Goal: Transaction & Acquisition: Purchase product/service

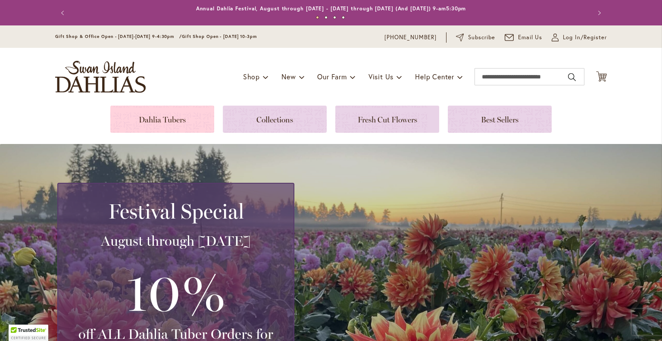
click at [162, 121] on link at bounding box center [162, 119] width 104 height 27
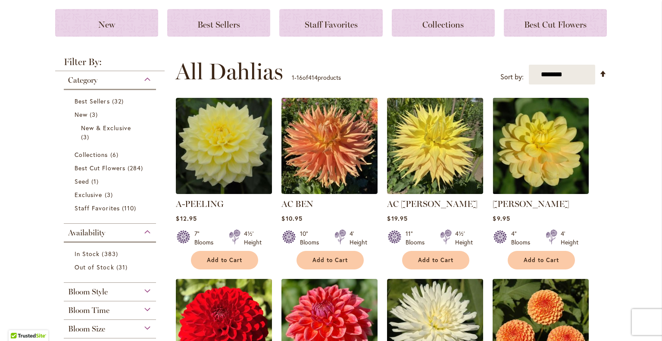
scroll to position [172, 0]
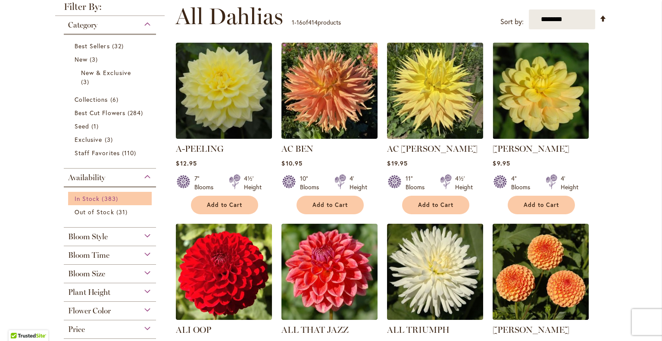
click at [81, 199] on span "In Stock" at bounding box center [87, 198] width 25 height 8
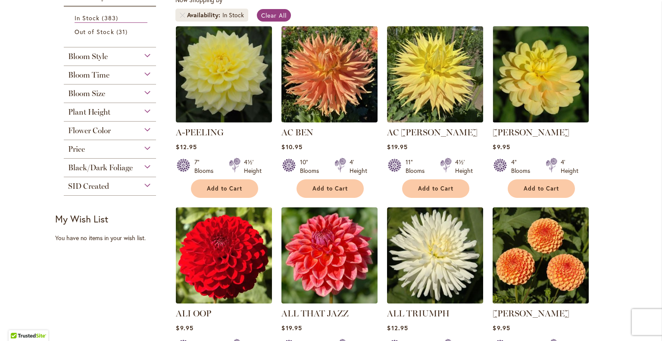
scroll to position [172, 0]
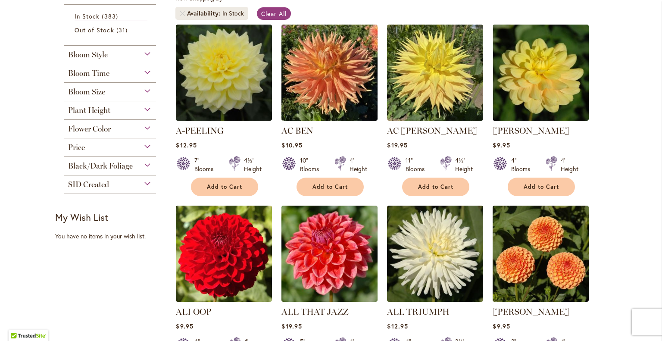
click at [124, 94] on div "Bloom Size" at bounding box center [110, 90] width 92 height 14
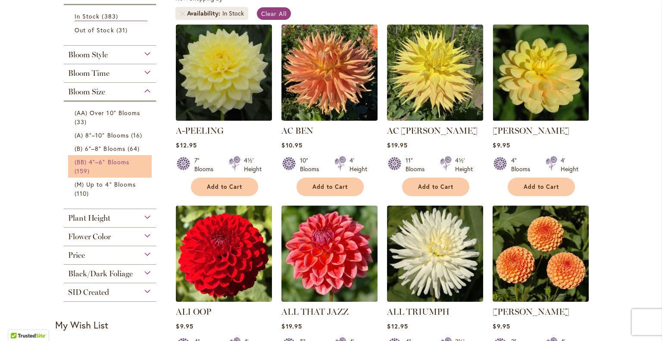
click at [91, 157] on link "(BB) 4"–6" Blooms 159 items" at bounding box center [111, 166] width 73 height 18
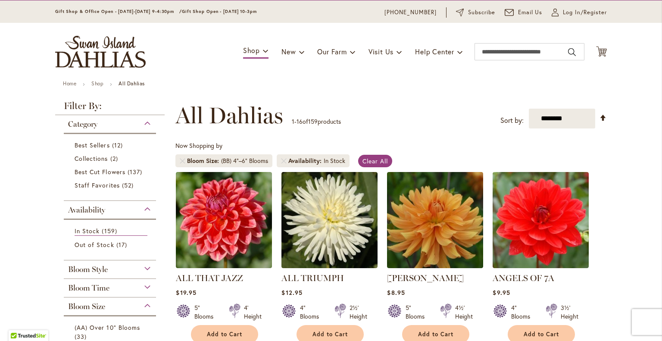
scroll to position [172, 0]
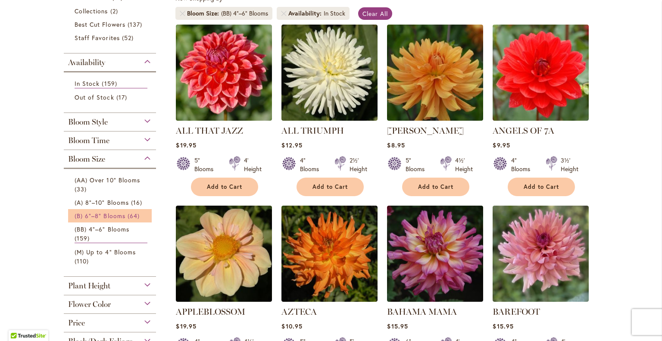
click at [84, 216] on span "(B) 6"–8" Blooms" at bounding box center [100, 216] width 51 height 8
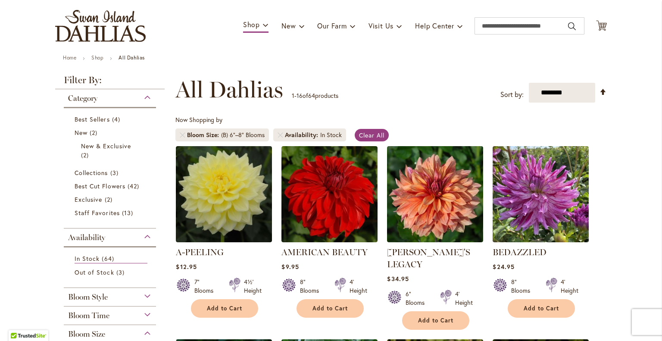
scroll to position [216, 0]
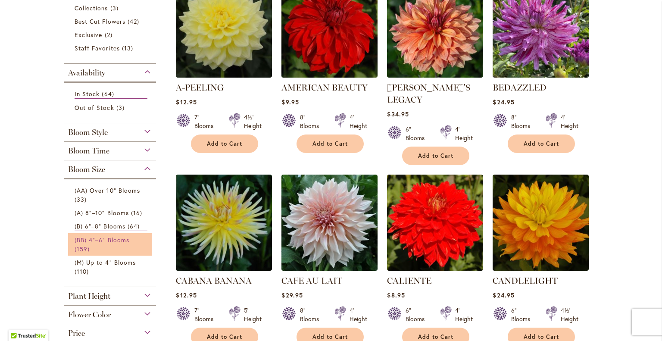
click at [81, 238] on span "(BB) 4"–6" Blooms" at bounding box center [102, 240] width 55 height 8
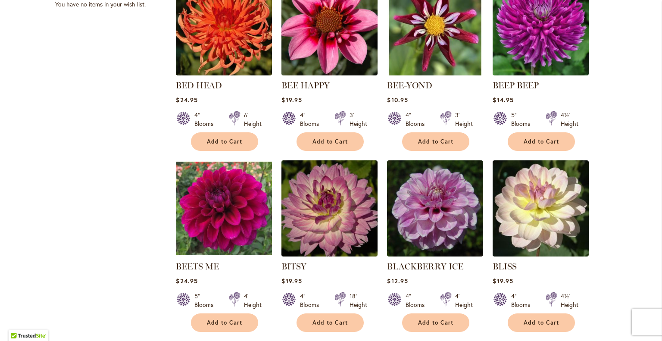
scroll to position [604, 0]
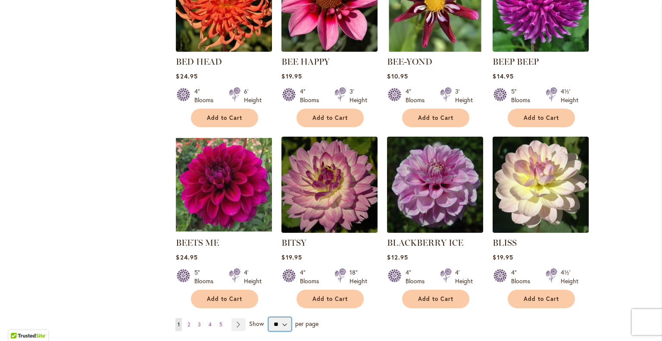
click at [276, 322] on select "** ** ** **" at bounding box center [280, 324] width 23 height 14
select select "**"
click at [269, 317] on select "** ** ** **" at bounding box center [280, 324] width 23 height 14
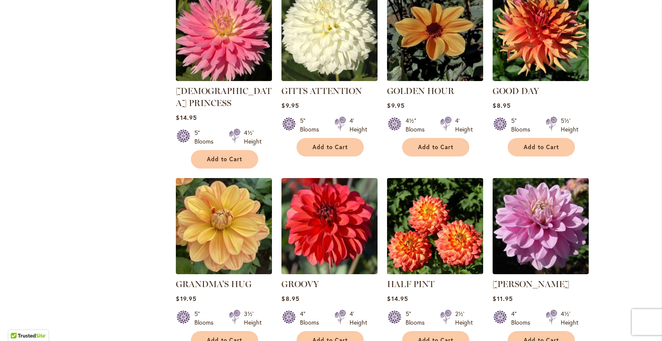
scroll to position [2849, 0]
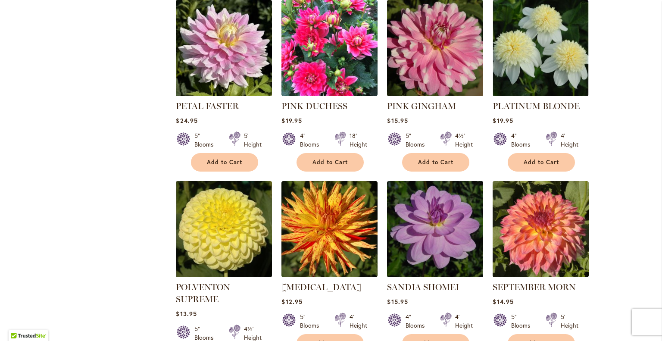
scroll to position [2849, 0]
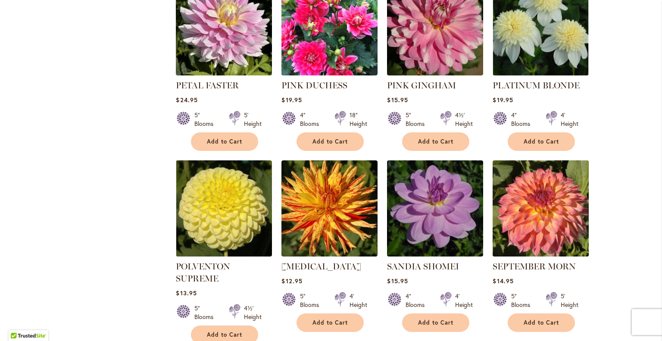
click at [550, 158] on img at bounding box center [541, 208] width 101 height 101
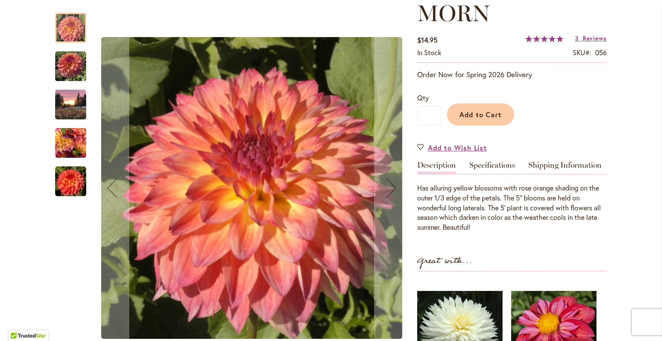
scroll to position [172, 0]
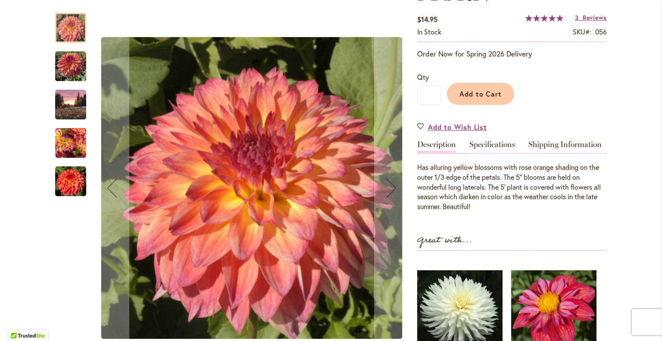
click at [62, 184] on img "September Morn" at bounding box center [70, 181] width 31 height 31
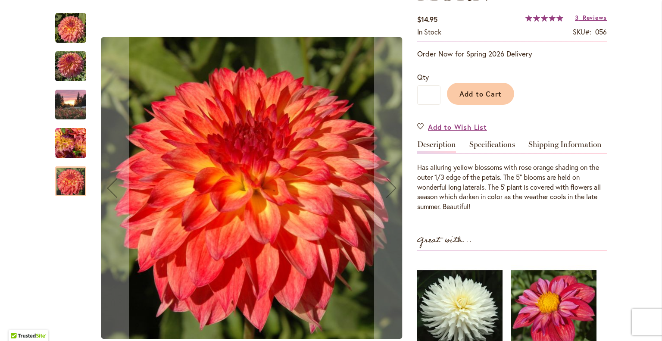
click at [69, 138] on img "September Morn" at bounding box center [70, 143] width 31 height 31
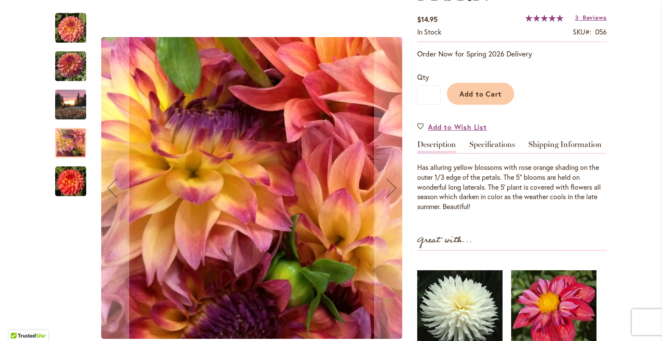
click at [70, 106] on img "September Morn" at bounding box center [70, 104] width 31 height 41
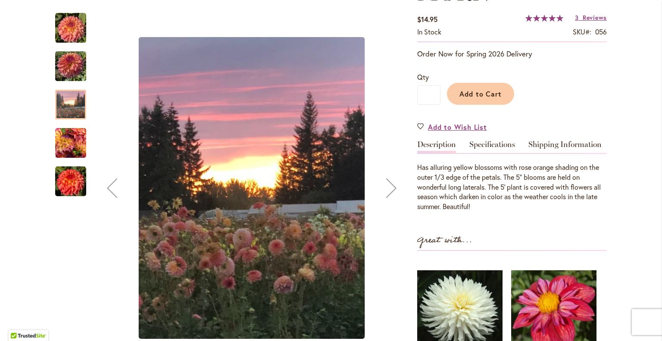
click at [69, 69] on img "SEPTEMBER MORN" at bounding box center [70, 66] width 31 height 41
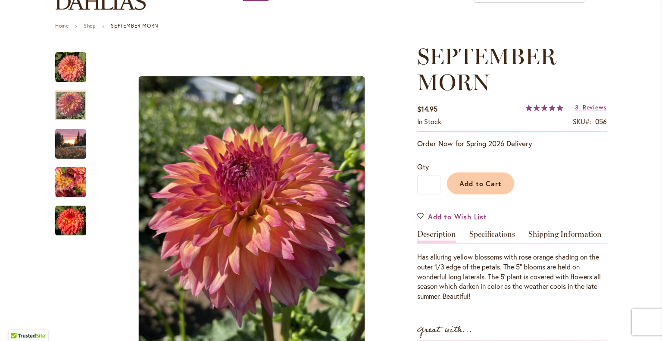
scroll to position [89, 0]
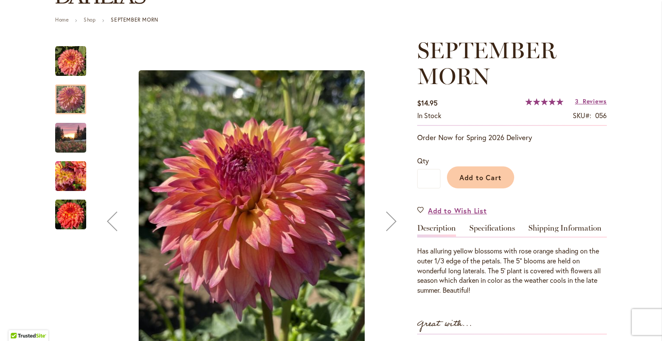
click at [66, 217] on img "September Morn" at bounding box center [70, 214] width 31 height 31
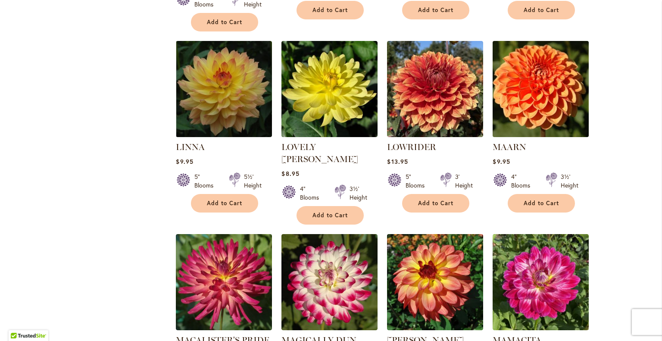
scroll to position [1310, 0]
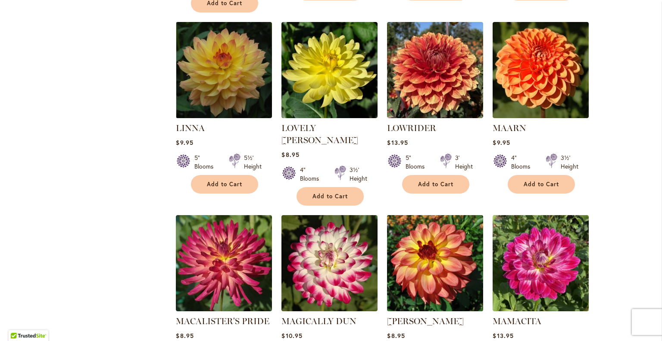
click at [443, 219] on img at bounding box center [435, 263] width 101 height 101
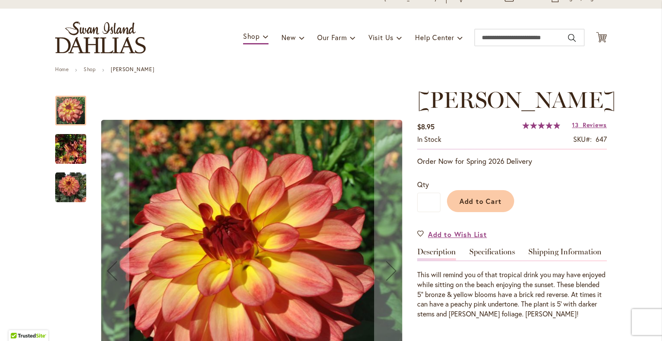
scroll to position [86, 0]
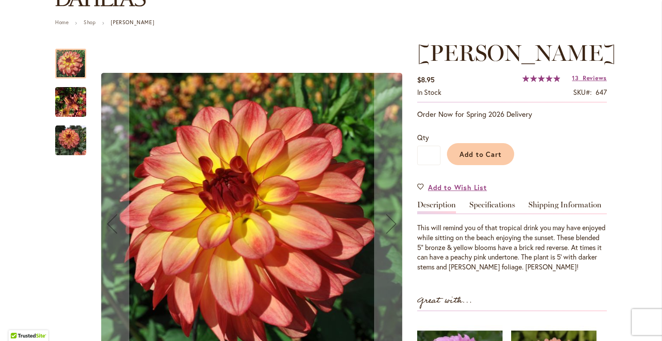
click at [56, 137] on img "MAI TAI" at bounding box center [70, 140] width 31 height 31
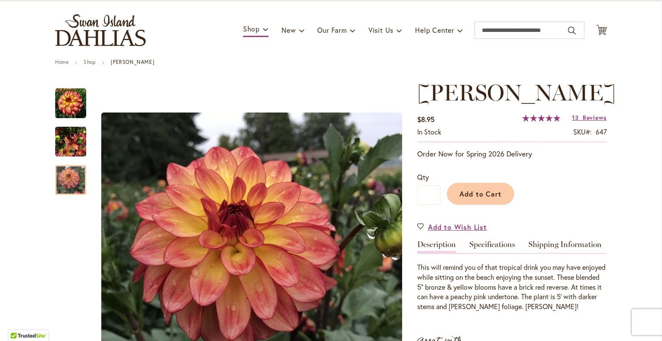
scroll to position [97, 0]
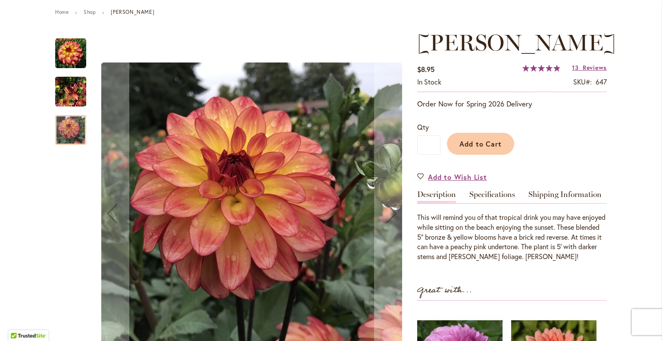
click at [71, 90] on img "MAI TAI" at bounding box center [70, 91] width 31 height 41
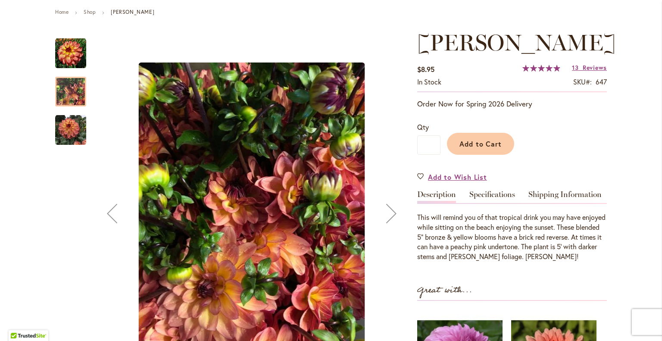
click at [67, 128] on img "MAI TAI" at bounding box center [70, 130] width 31 height 31
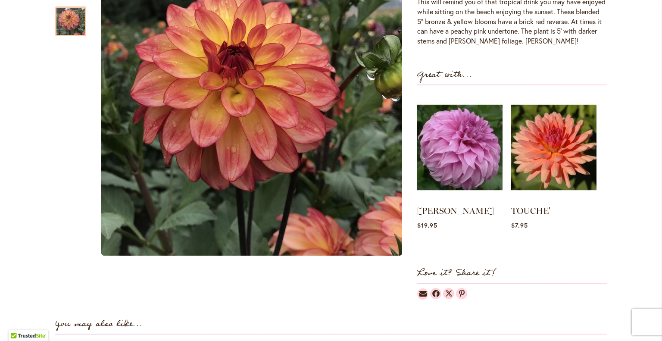
scroll to position [398, 0]
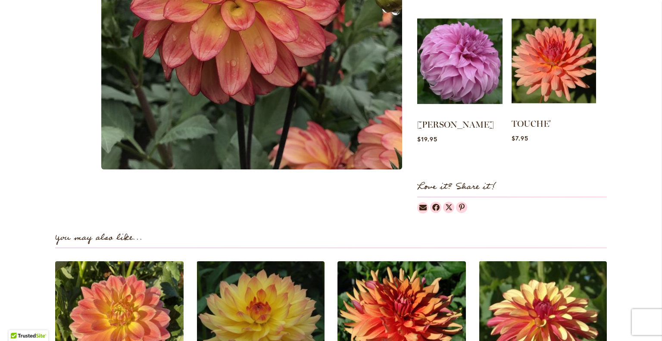
click at [548, 76] on img at bounding box center [554, 61] width 84 height 106
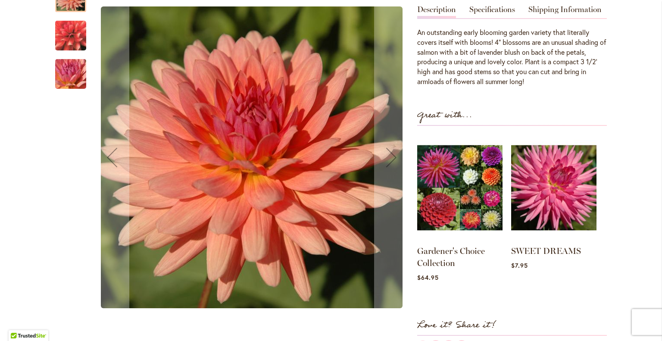
scroll to position [278, 0]
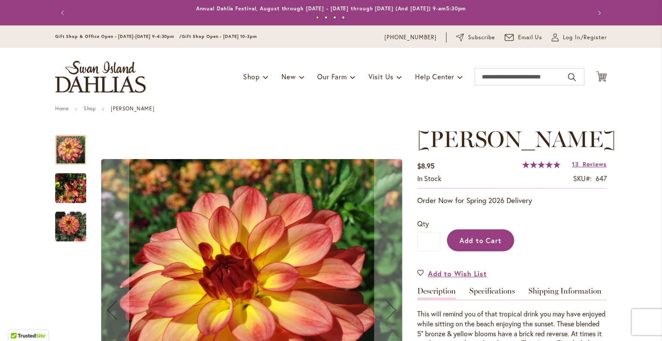
click at [477, 244] on button "Add to Cart" at bounding box center [480, 240] width 67 height 22
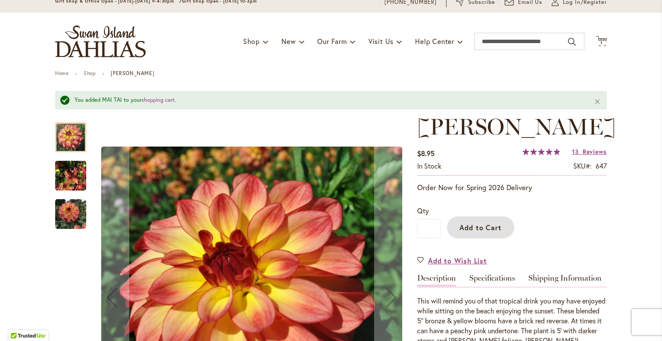
scroll to position [129, 0]
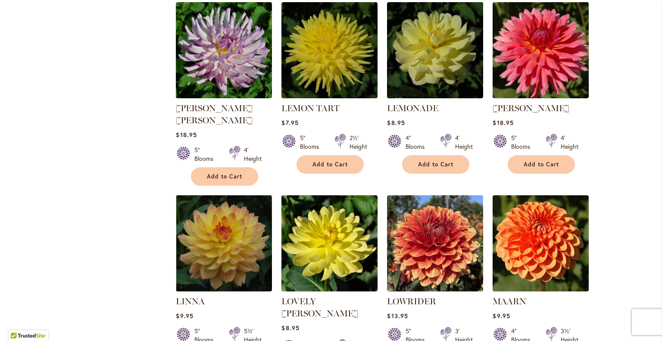
scroll to position [1144, 0]
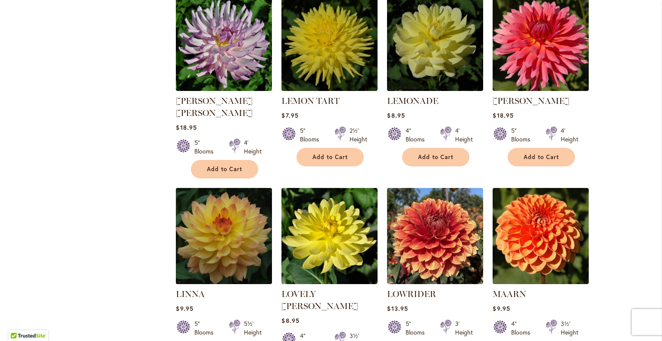
click at [222, 194] on img at bounding box center [224, 235] width 101 height 101
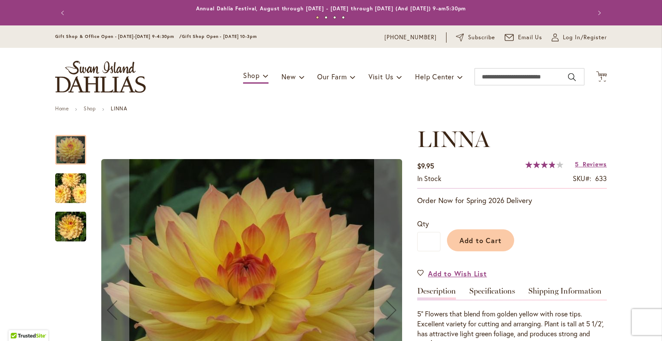
click at [65, 199] on img "LINNA" at bounding box center [71, 188] width 62 height 41
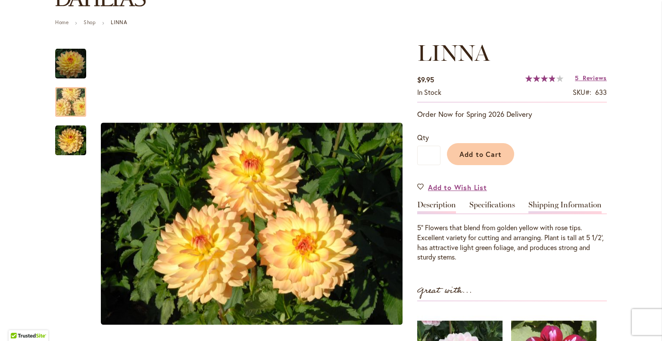
scroll to position [129, 0]
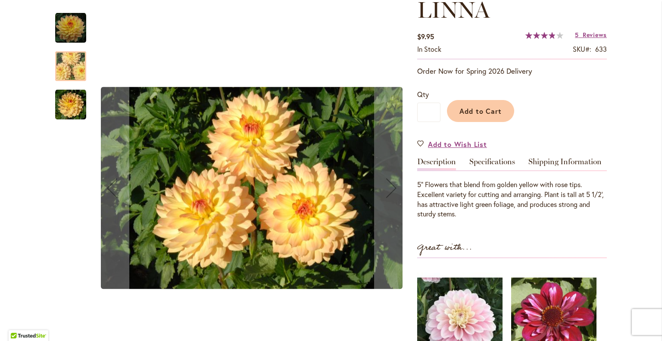
click at [79, 106] on img "LINNA" at bounding box center [70, 104] width 31 height 31
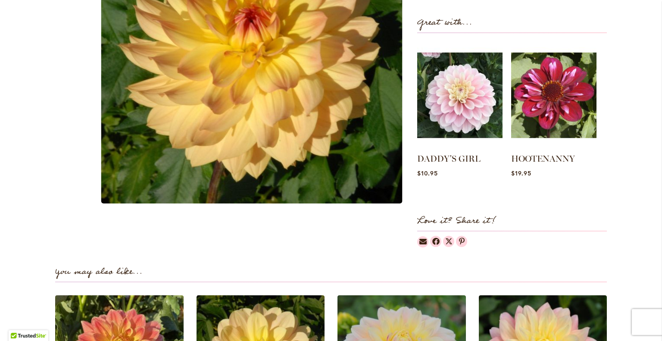
scroll to position [281, 0]
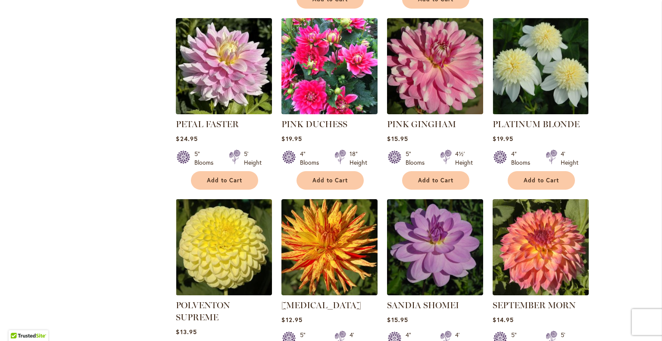
scroll to position [2818, 0]
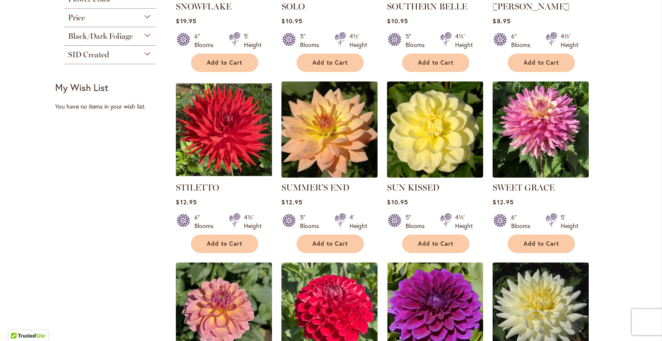
scroll to position [478, 0]
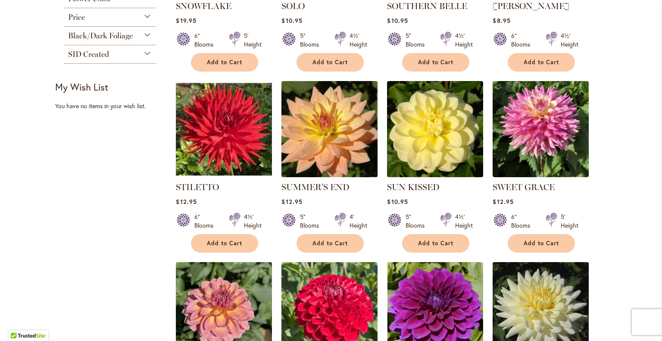
click at [349, 136] on img at bounding box center [329, 128] width 101 height 101
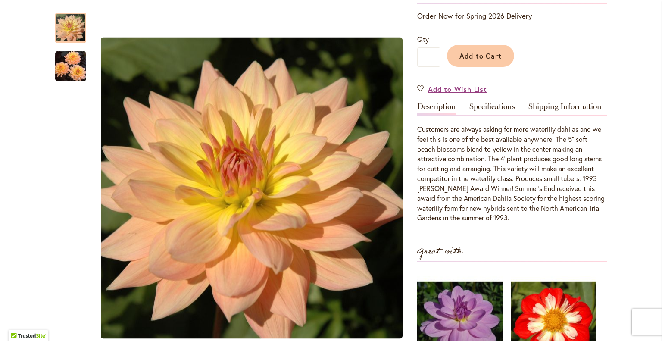
scroll to position [189, 0]
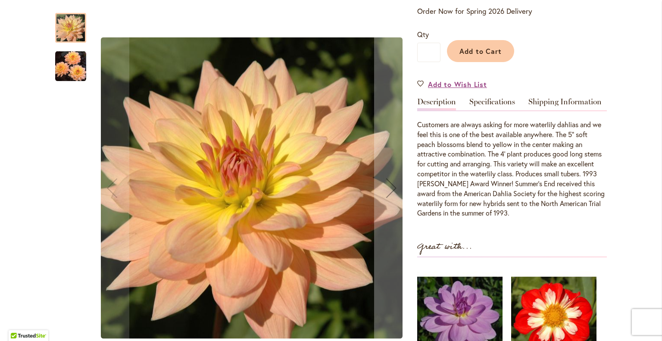
click at [71, 63] on img "SUMMER'S END" at bounding box center [70, 65] width 31 height 31
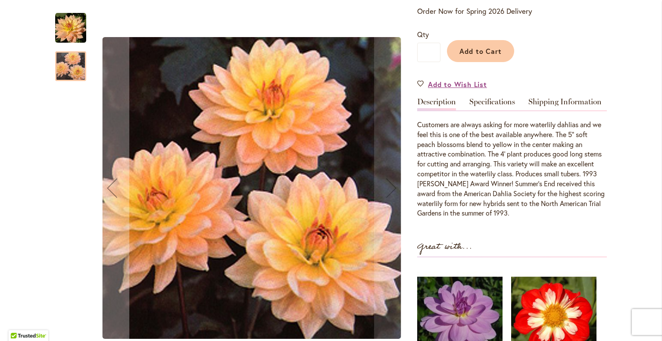
click at [74, 35] on img "SUMMER'S END" at bounding box center [70, 28] width 31 height 31
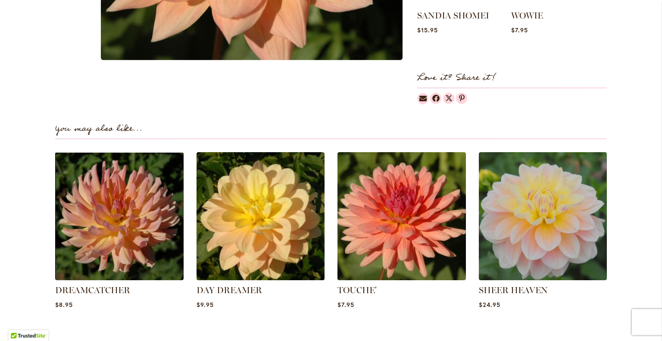
scroll to position [586, 0]
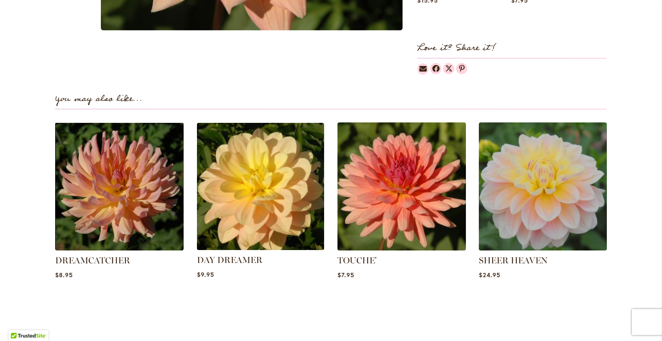
click at [280, 203] on img at bounding box center [261, 186] width 134 height 134
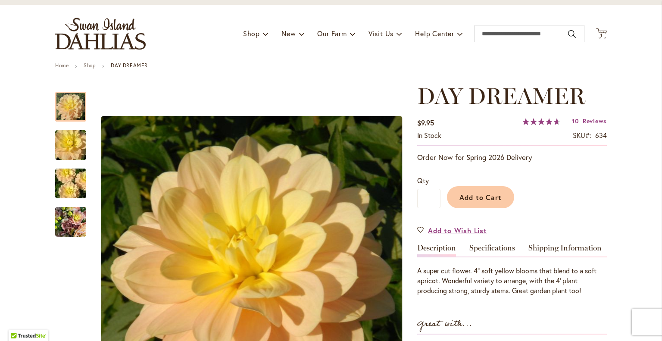
scroll to position [86, 0]
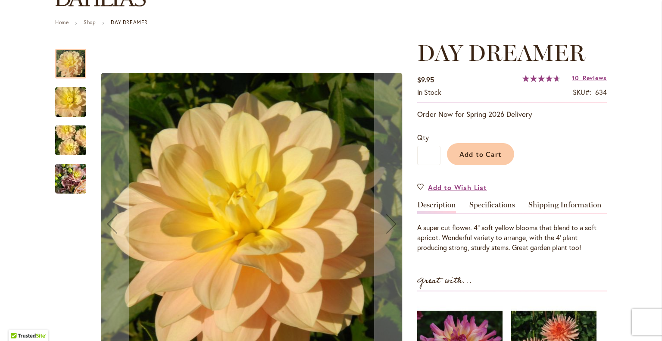
click at [55, 105] on img "DAY DREAMER" at bounding box center [71, 101] width 62 height 41
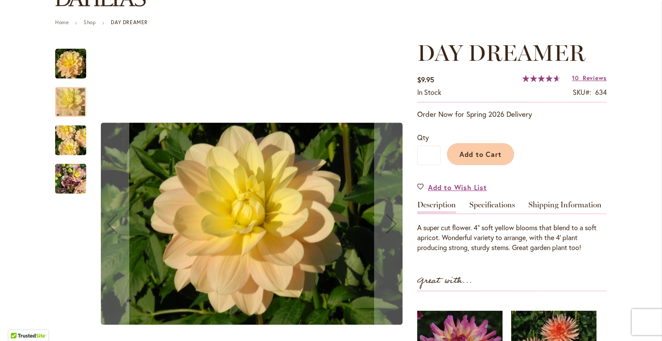
click at [57, 140] on img "DAY DREAMER" at bounding box center [71, 140] width 62 height 41
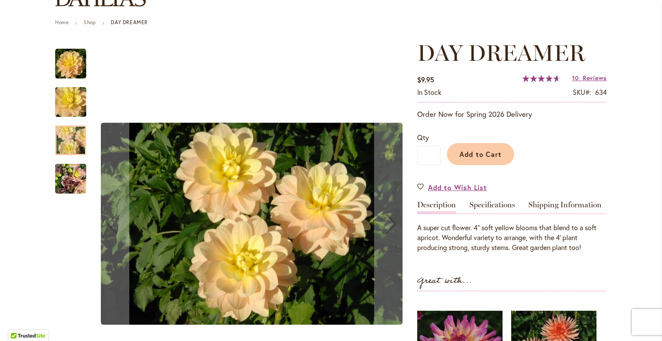
click at [62, 172] on img "DAY DREAMER" at bounding box center [70, 178] width 31 height 41
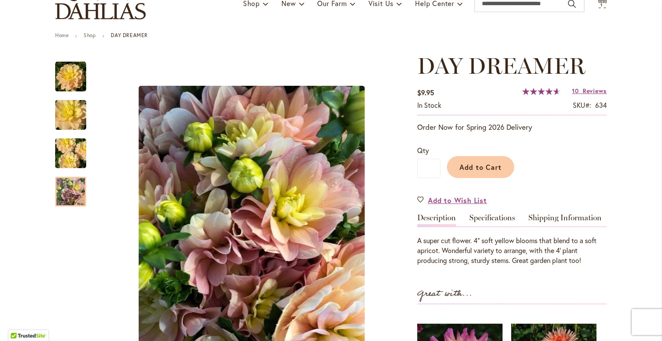
scroll to position [68, 0]
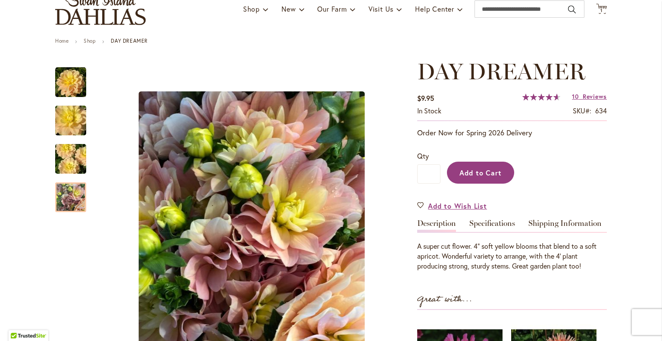
click at [477, 168] on span "Add to Cart" at bounding box center [481, 172] width 43 height 9
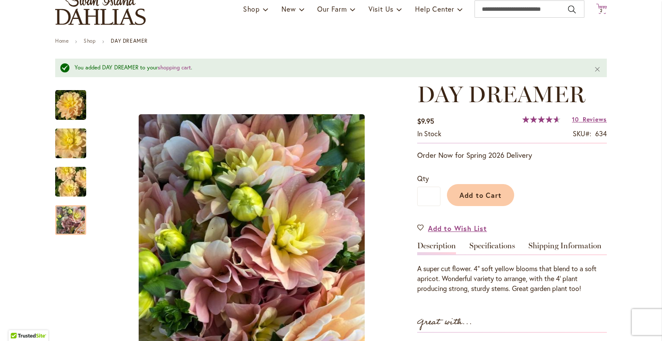
click at [600, 10] on span "2 2 items" at bounding box center [602, 11] width 9 height 4
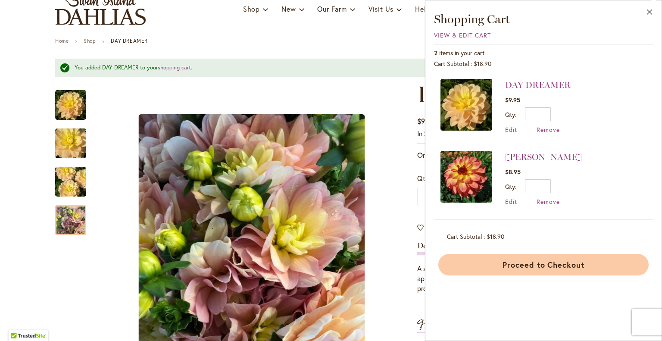
click at [529, 267] on button "Proceed to Checkout" at bounding box center [543, 265] width 210 height 22
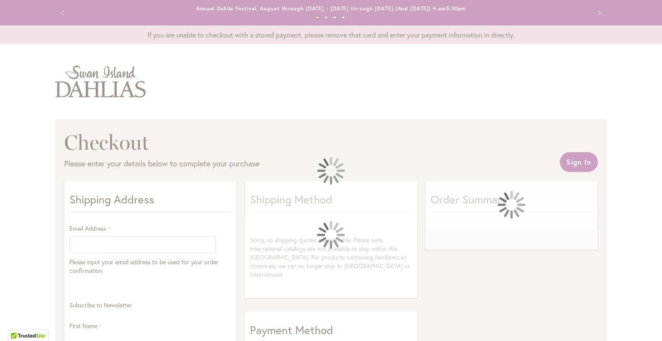
select select "**"
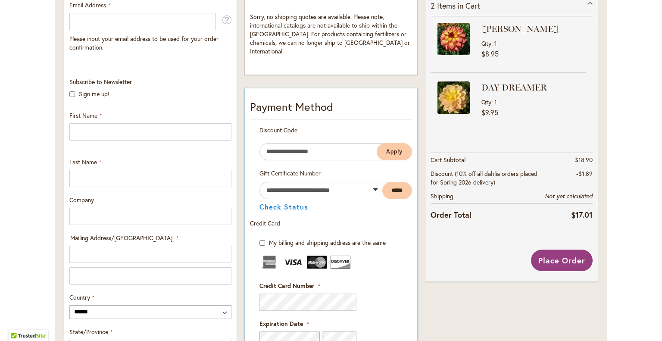
scroll to position [119, 0]
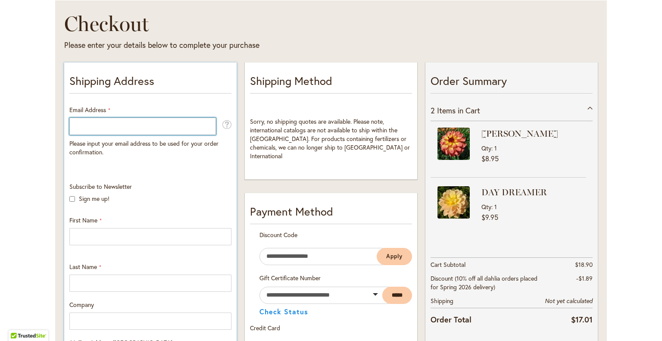
click at [87, 125] on input "Email Address" at bounding box center [142, 126] width 147 height 17
click at [115, 125] on input "**********" at bounding box center [142, 126] width 147 height 17
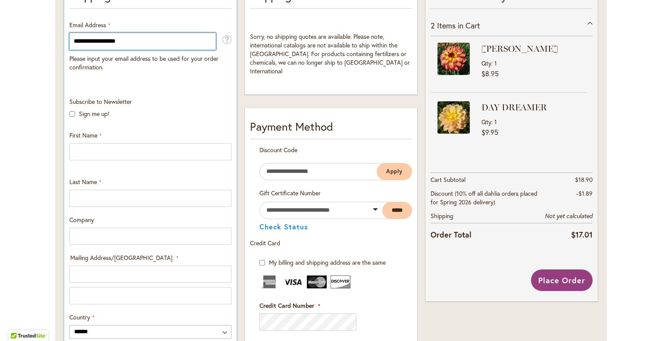
scroll to position [205, 0]
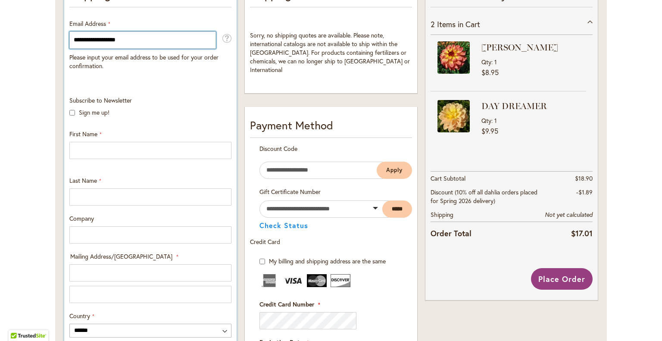
type input "**********"
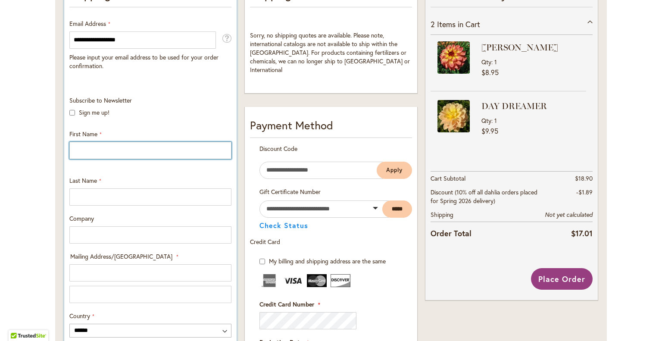
click at [102, 153] on input "First Name" at bounding box center [150, 150] width 162 height 17
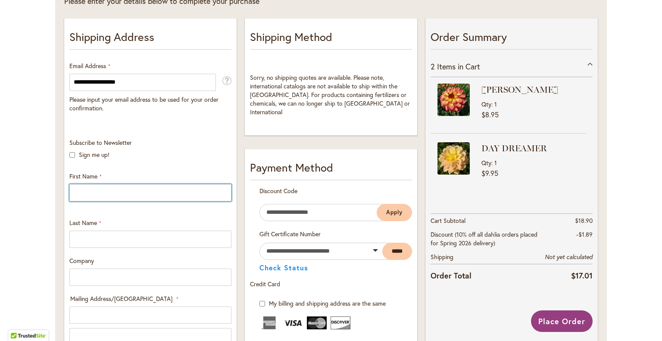
scroll to position [248, 0]
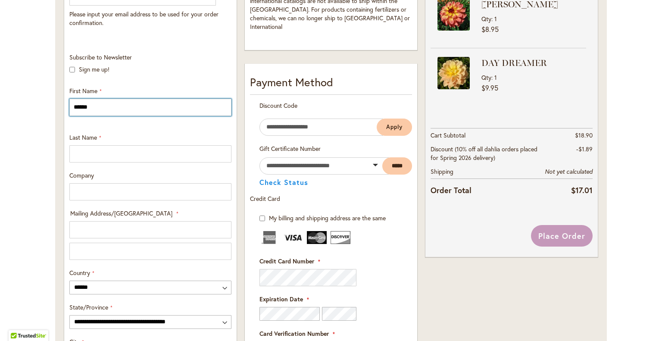
type input "******"
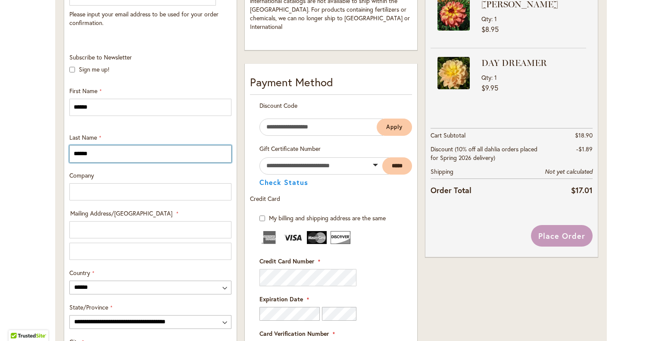
type input "******"
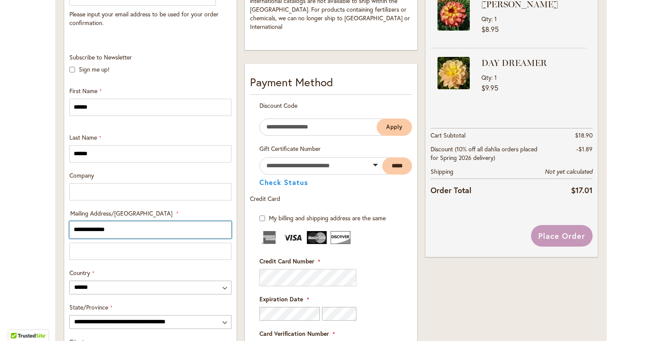
type input "**********"
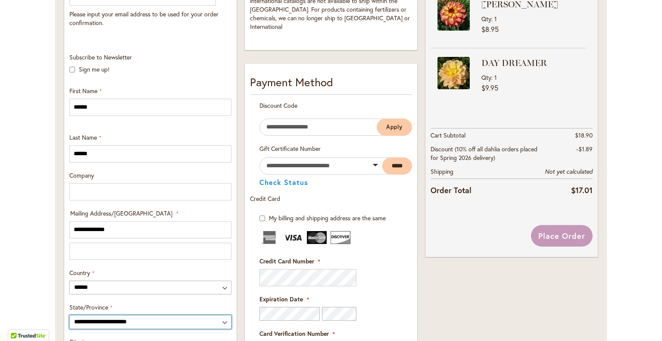
select select "**"
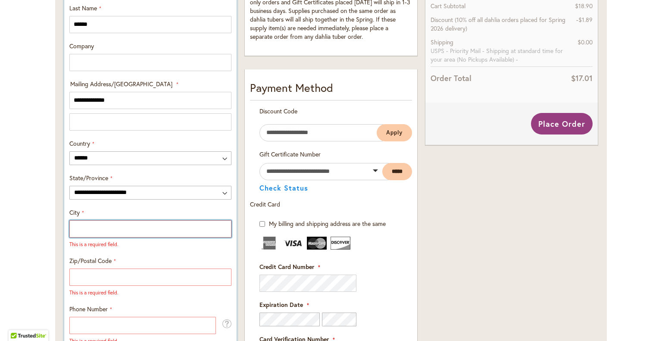
click at [105, 229] on input "City" at bounding box center [150, 228] width 162 height 17
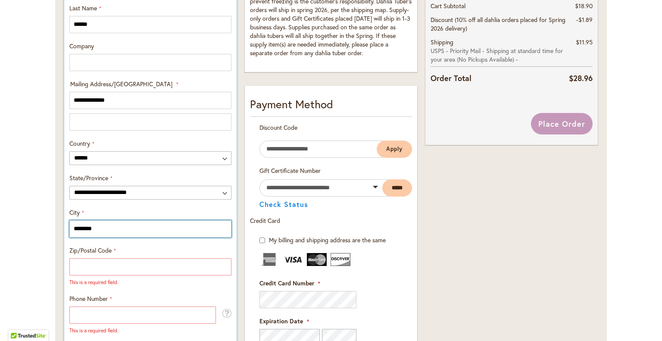
type input "********"
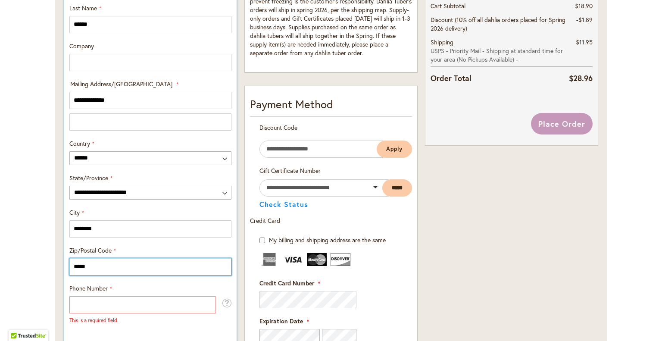
type input "*****"
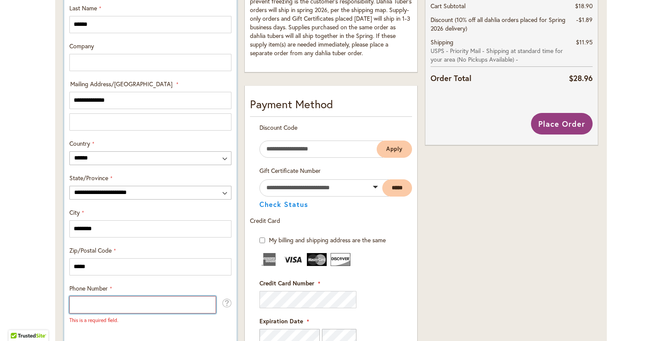
click at [86, 303] on input "Phone Number" at bounding box center [142, 304] width 147 height 17
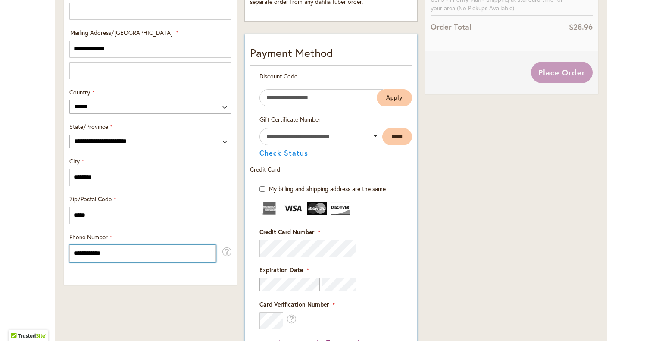
scroll to position [507, 0]
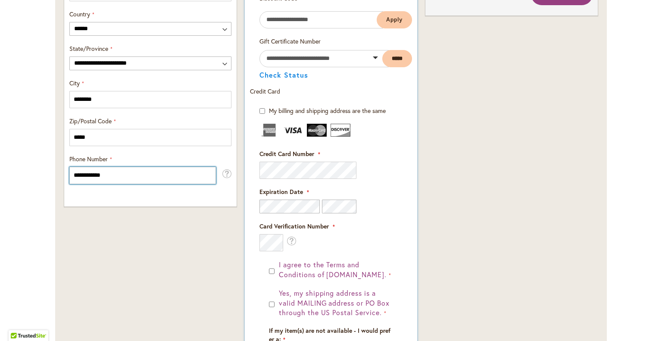
type input "**********"
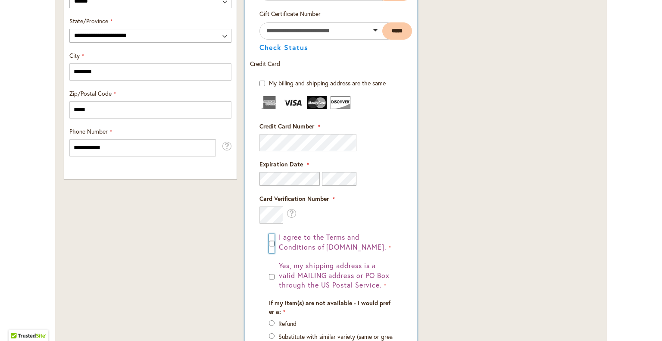
scroll to position [593, 0]
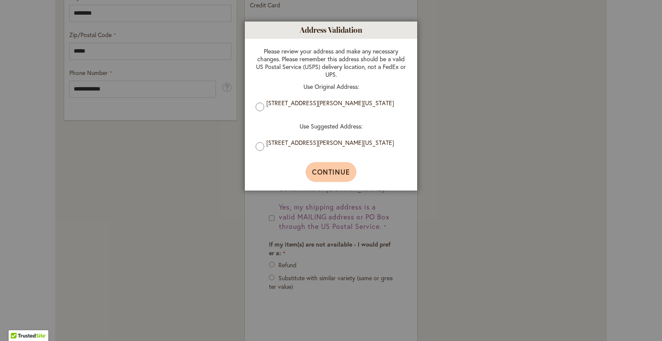
click at [327, 176] on span "Continue" at bounding box center [331, 171] width 38 height 9
type input "**********"
type input "********"
type input "**********"
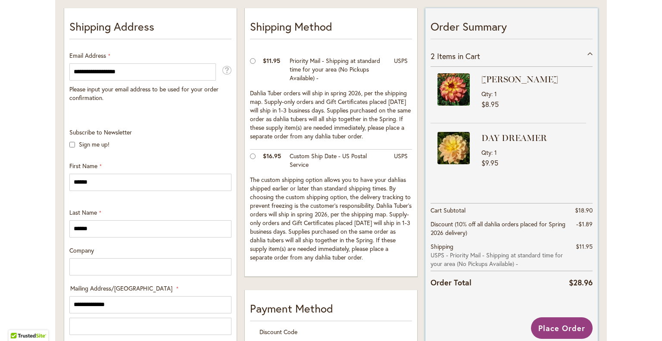
scroll to position [205, 0]
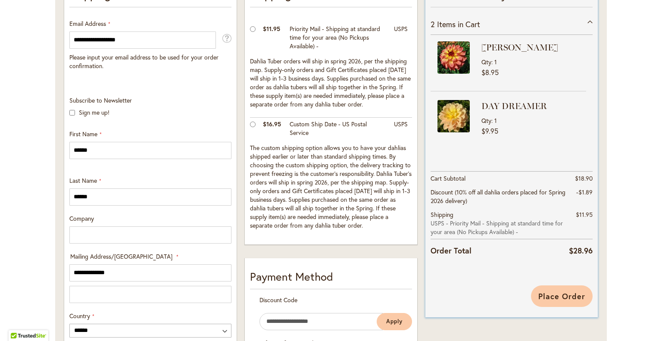
click at [550, 291] on span "Place Order" at bounding box center [561, 296] width 47 height 10
